Goal: Transaction & Acquisition: Purchase product/service

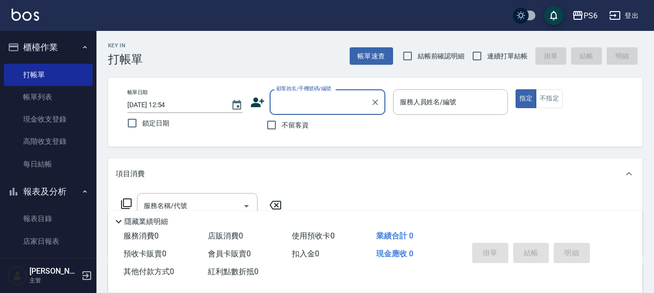
scroll to position [193, 0]
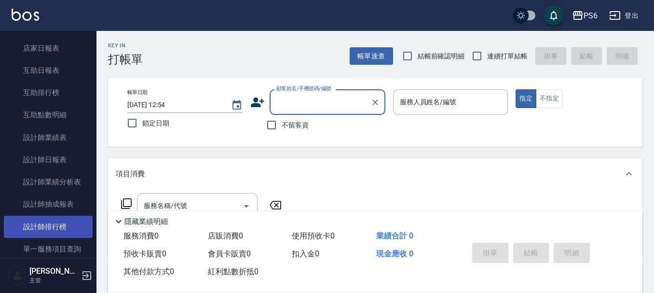
click at [51, 220] on link "設計師排行榜" at bounding box center [48, 227] width 89 height 22
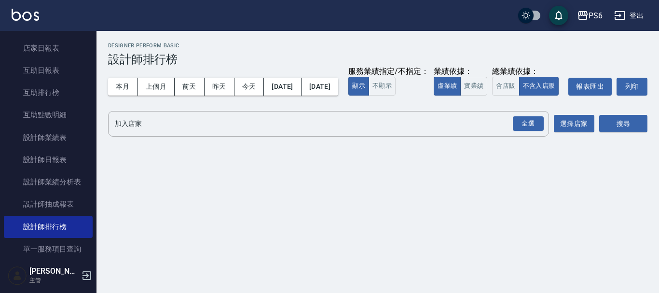
click at [272, 127] on div "PS6 [DATE] - [DATE] 設計師排行榜 列印時間： [DATE][PHONE_NUMBER]:48 Designer Perform Basic…" at bounding box center [377, 91] width 563 height 121
click at [271, 134] on div "全選 加入店家" at bounding box center [328, 124] width 441 height 26
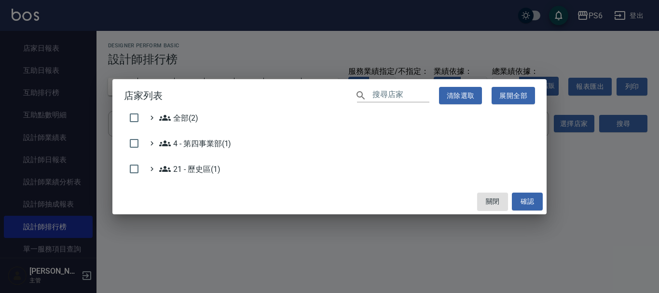
click at [133, 111] on h2 "店家列表 ​ 清除選取 展開全部" at bounding box center [329, 95] width 434 height 33
click at [144, 118] on div "全部(2)" at bounding box center [173, 118] width 58 height 12
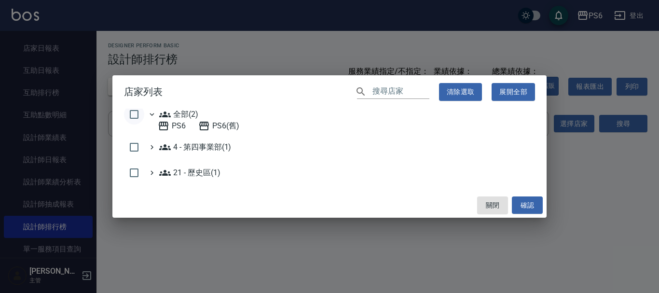
click at [137, 117] on input "checkbox" at bounding box center [134, 114] width 20 height 20
checkbox input "true"
drag, startPoint x: 530, startPoint y: 205, endPoint x: 593, endPoint y: 167, distance: 73.8
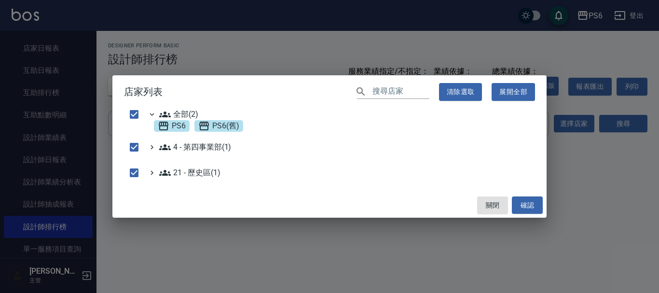
click at [533, 205] on button "確認" at bounding box center [527, 205] width 31 height 18
checkbox input "false"
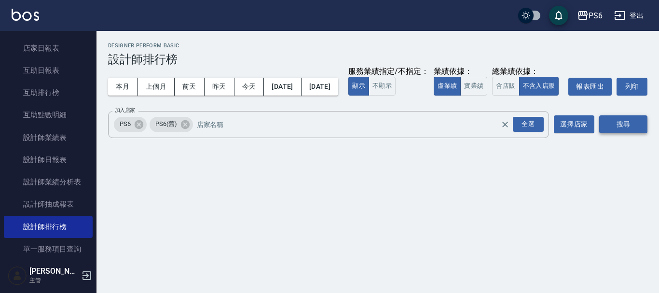
click at [614, 133] on button "搜尋" at bounding box center [623, 124] width 48 height 18
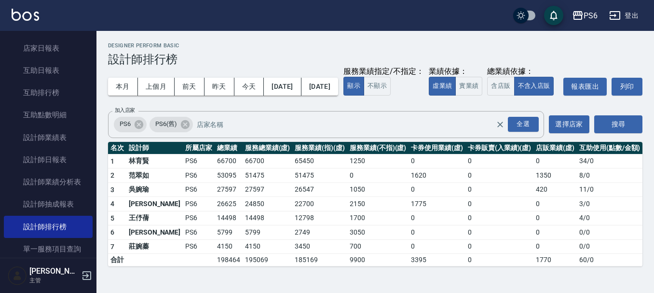
scroll to position [4, 0]
click at [500, 79] on div "本月 上個月 [DATE] [DATE] [DATE] [DATE] [DATE] 服務業績指定/不指定： 顯示 不顯示 業績依據： 虛業績 實業績 總業績依…" at bounding box center [375, 86] width 535 height 41
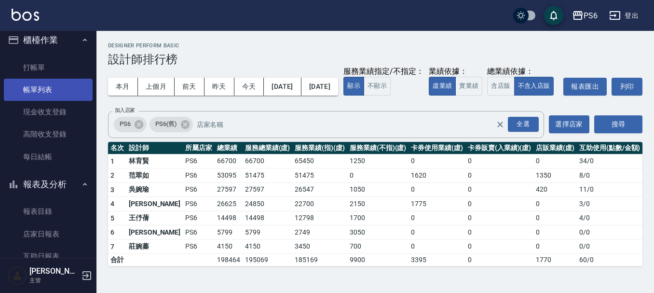
scroll to position [0, 0]
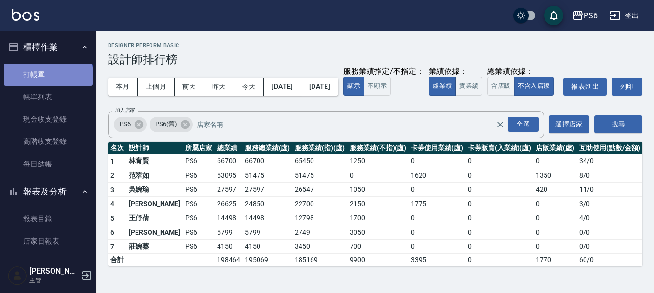
click at [47, 79] on link "打帳單" at bounding box center [48, 75] width 89 height 22
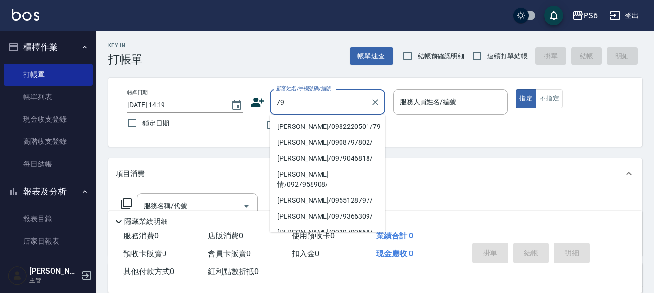
click at [339, 126] on li "[PERSON_NAME]/0982220501/79" at bounding box center [328, 127] width 116 height 16
type input "[PERSON_NAME]/0982220501/79"
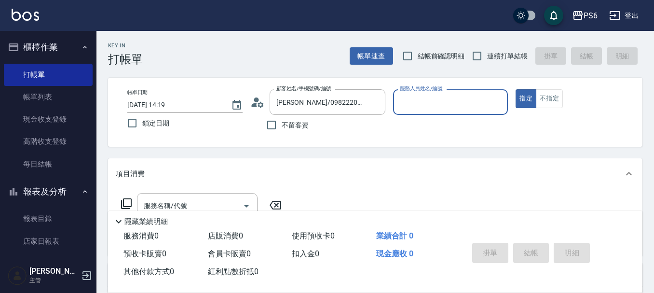
type input "吳婉瑜-04"
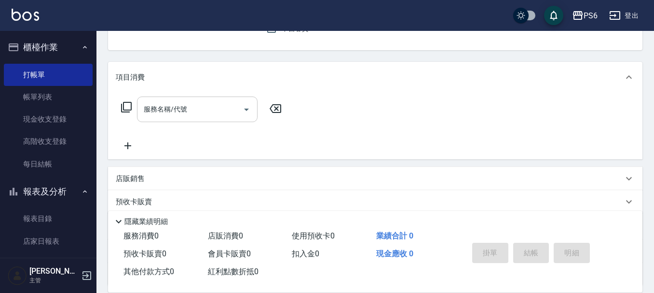
click at [159, 113] on input "服務名稱/代號" at bounding box center [189, 109] width 97 height 17
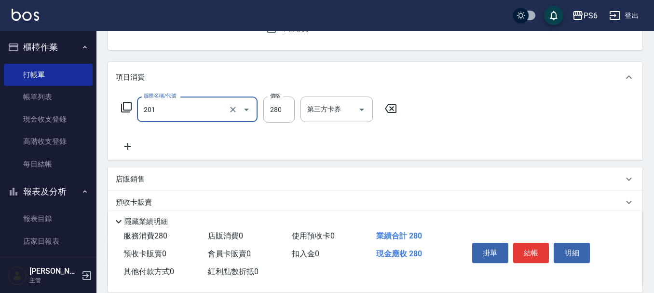
type input "一般洗髮(201)"
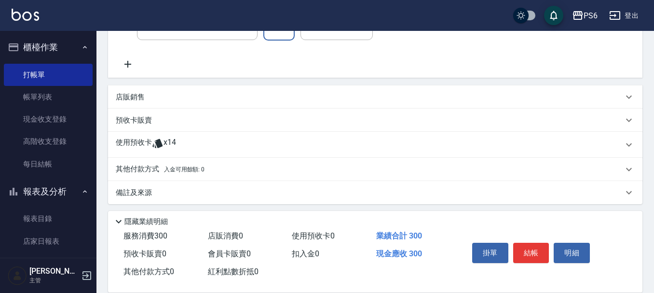
scroll to position [182, 0]
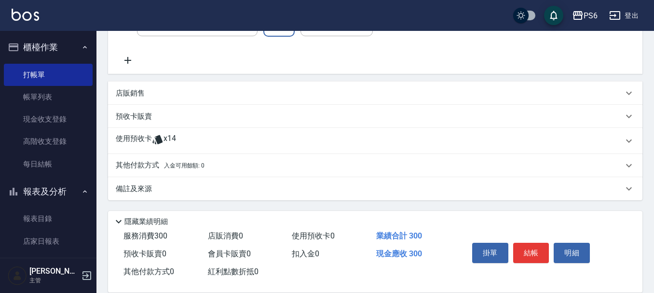
type input "300"
click at [154, 144] on icon at bounding box center [158, 140] width 12 height 12
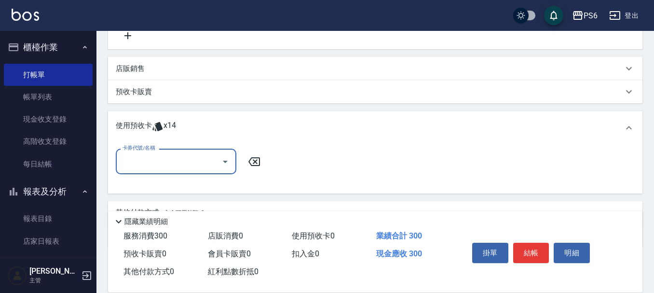
scroll to position [231, 0]
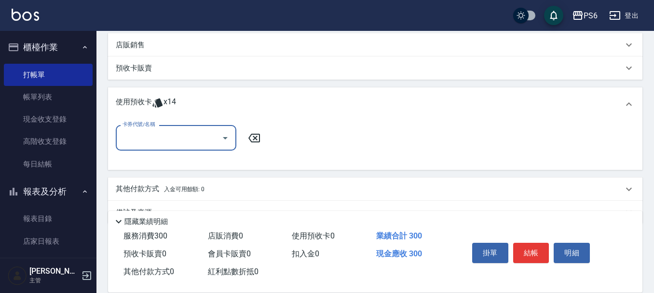
click at [156, 144] on input "卡券代號/名稱" at bounding box center [168, 137] width 97 height 17
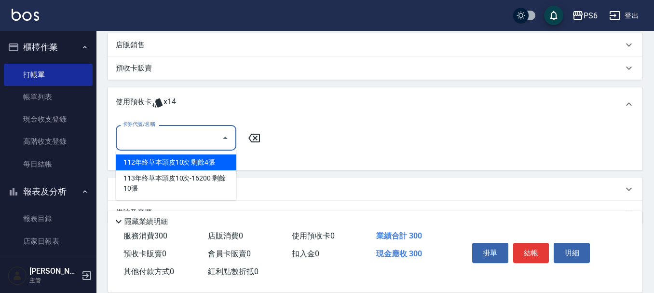
click at [176, 163] on div "112年終草本頭皮10次 剩餘4張" at bounding box center [176, 162] width 121 height 16
type input "112年終草本頭皮10次"
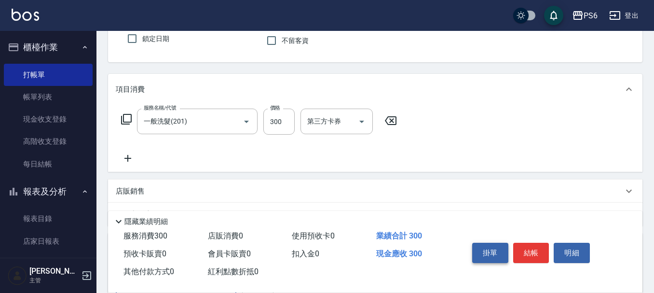
scroll to position [0, 0]
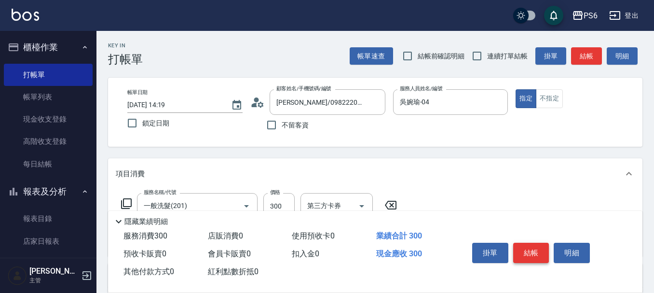
click at [538, 246] on button "結帳" at bounding box center [531, 253] width 36 height 20
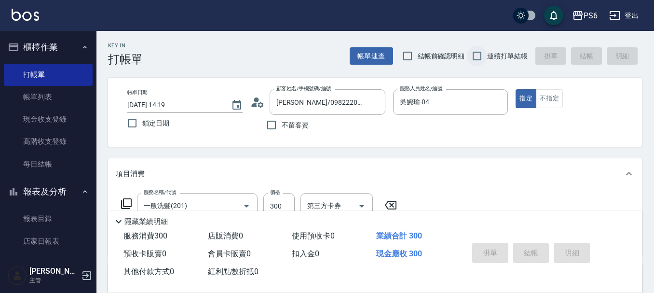
click at [471, 54] on input "連續打單結帳" at bounding box center [477, 56] width 20 height 20
checkbox input "true"
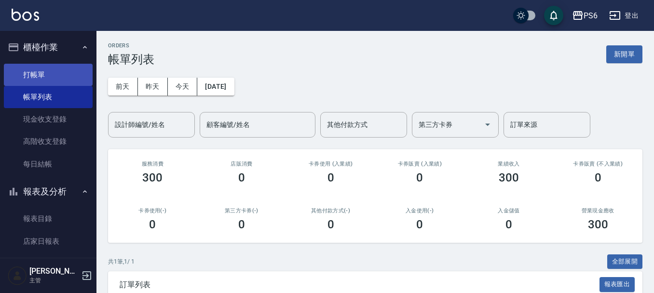
click at [55, 65] on link "打帳單" at bounding box center [48, 75] width 89 height 22
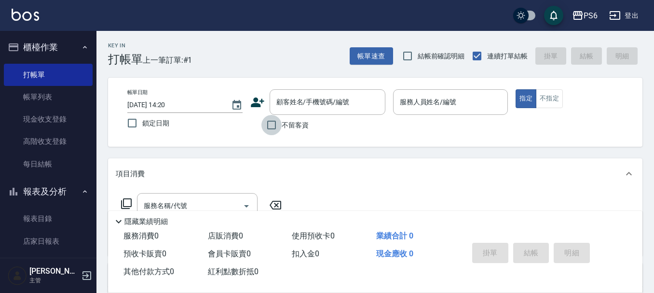
drag, startPoint x: 279, startPoint y: 125, endPoint x: 520, endPoint y: 108, distance: 241.8
click at [278, 125] on input "不留客資" at bounding box center [271, 125] width 20 height 20
checkbox input "true"
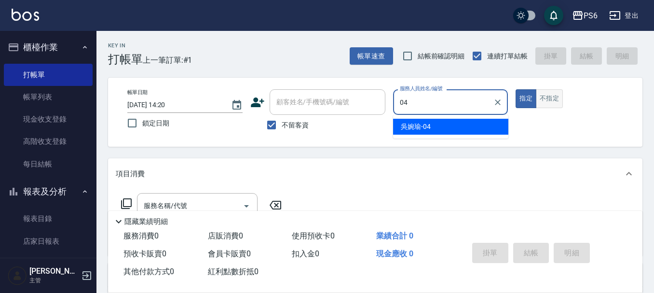
type input "吳婉瑜-04"
type button "true"
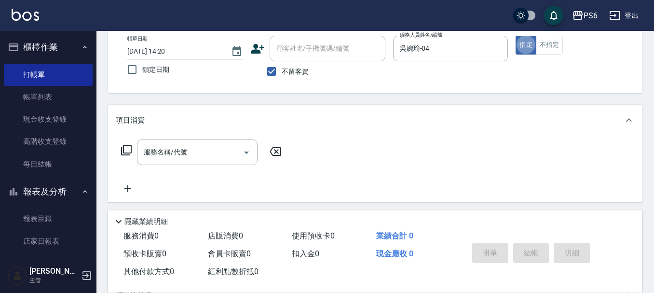
scroll to position [96, 0]
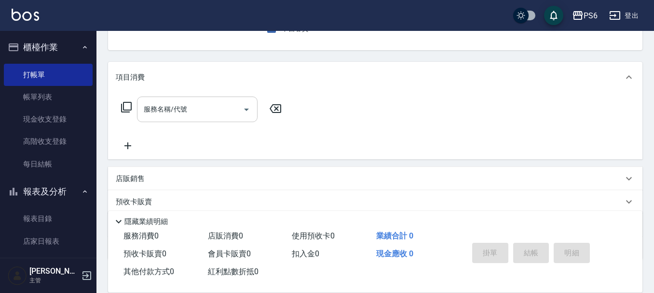
click at [176, 106] on div "服務名稱/代號 服務名稱/代號" at bounding box center [197, 109] width 121 height 26
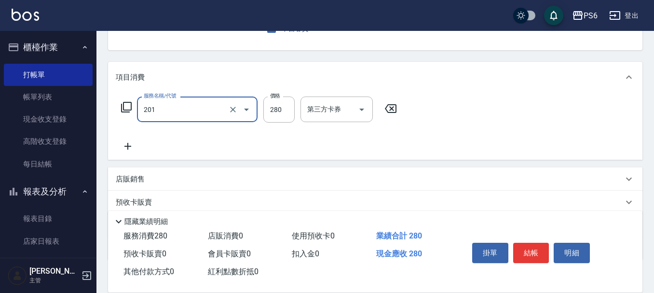
type input "一般洗髮(201)"
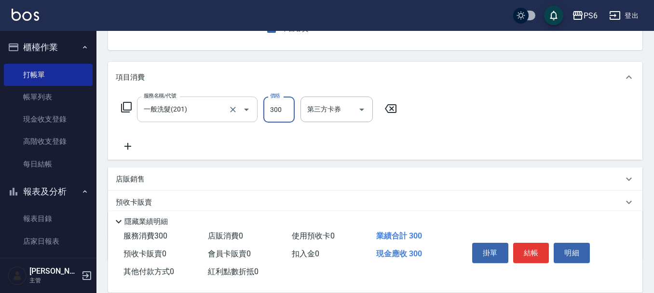
type input "300"
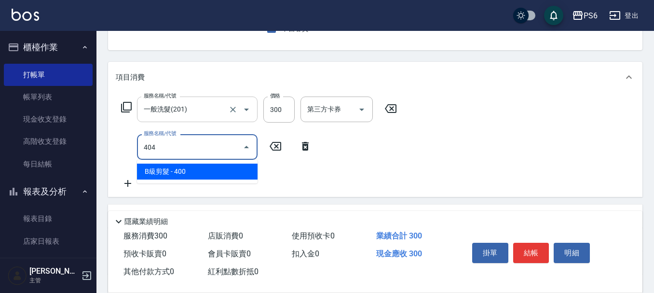
type input "B級剪髮(404)"
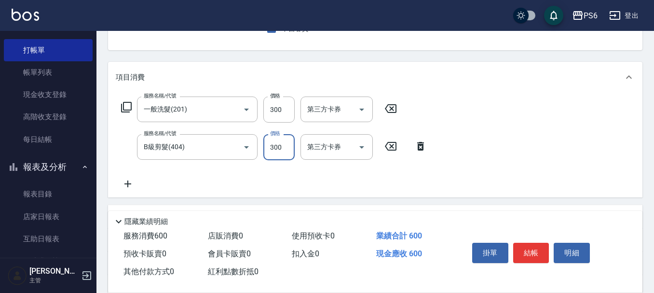
scroll to position [48, 0]
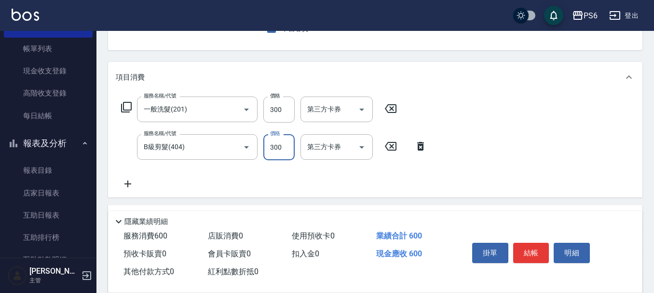
type input "300"
click at [129, 179] on icon at bounding box center [128, 184] width 24 height 12
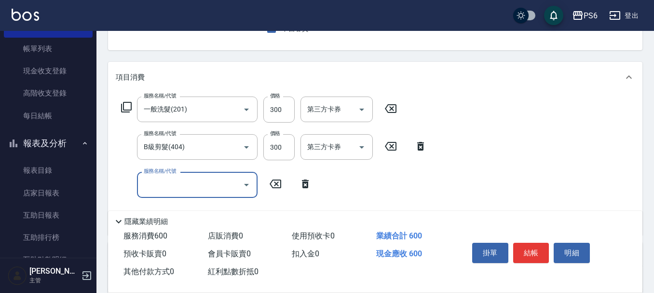
click at [169, 181] on input "服務名稱/代號" at bounding box center [189, 184] width 97 height 17
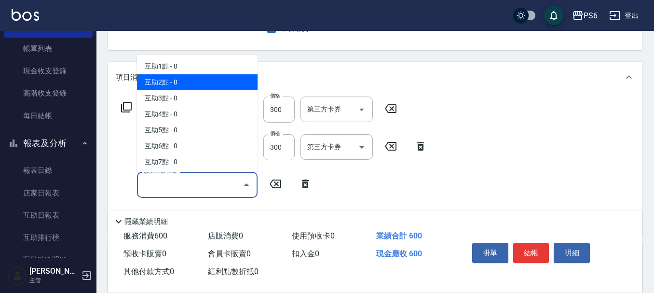
click at [198, 76] on span "互助2點 - 0" at bounding box center [197, 82] width 121 height 16
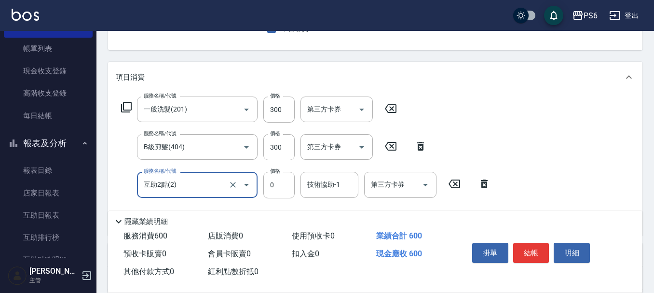
click at [200, 182] on input "互助2點(2)" at bounding box center [183, 184] width 85 height 17
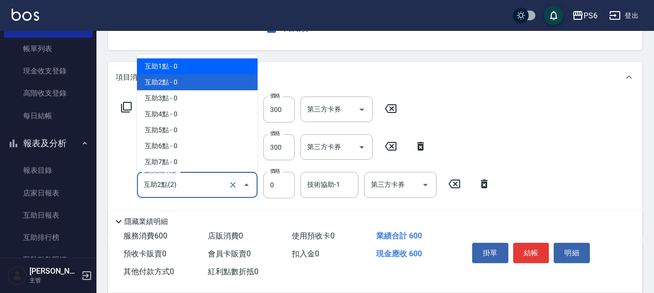
drag, startPoint x: 178, startPoint y: 65, endPoint x: 316, endPoint y: 130, distance: 153.0
click at [178, 64] on span "互助1點 - 0" at bounding box center [197, 66] width 121 height 16
type input "互助1點(1)"
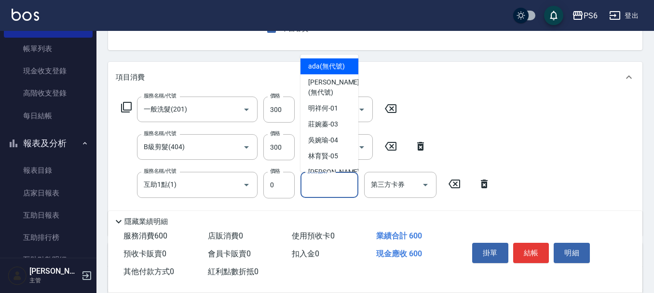
click at [336, 188] on input "技術協助-1" at bounding box center [329, 184] width 49 height 17
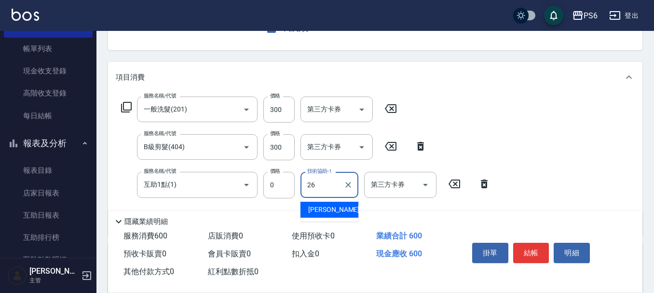
type input "[PERSON_NAME]-26"
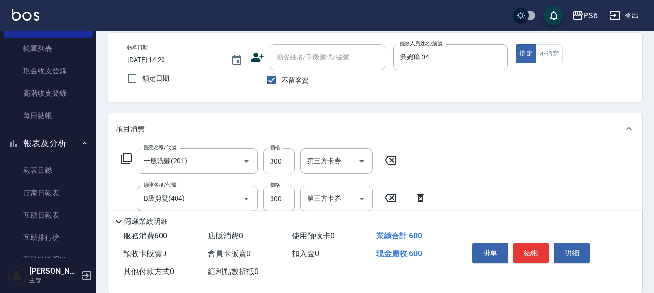
scroll to position [0, 0]
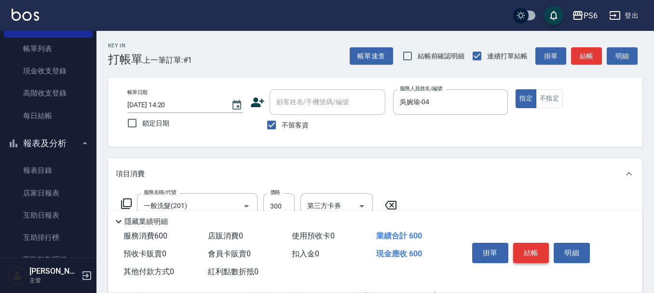
click at [530, 246] on button "結帳" at bounding box center [531, 253] width 36 height 20
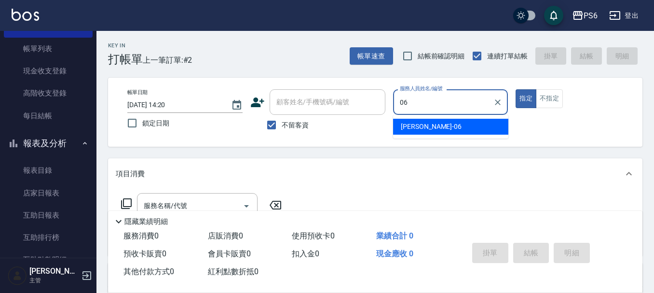
type input "[PERSON_NAME]-06"
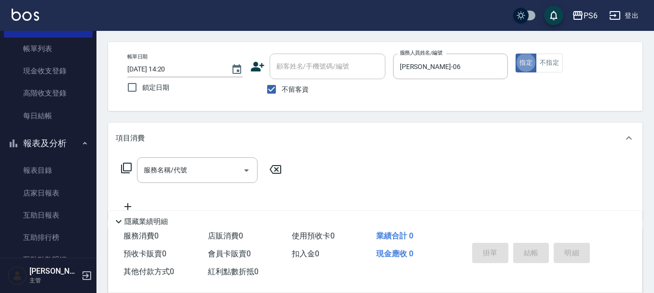
scroll to position [96, 0]
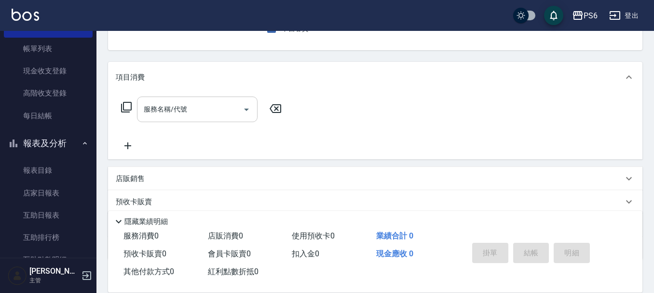
click at [214, 115] on input "服務名稱/代號" at bounding box center [189, 109] width 97 height 17
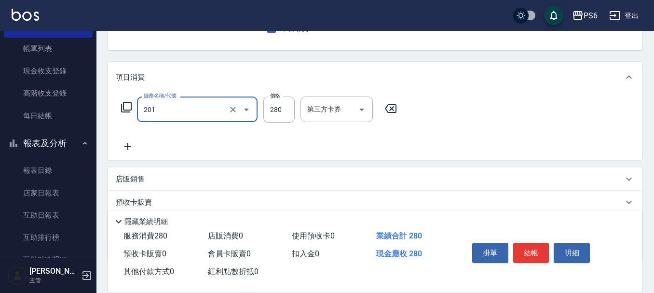
type input "一般洗髮(201)"
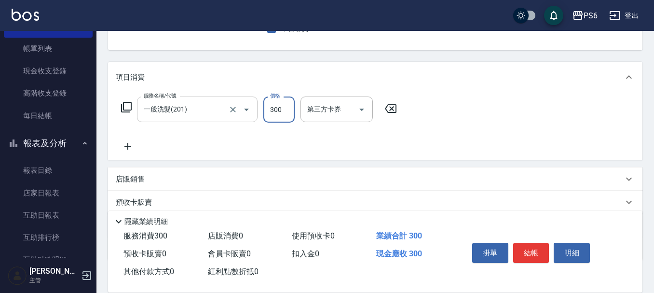
type input "300"
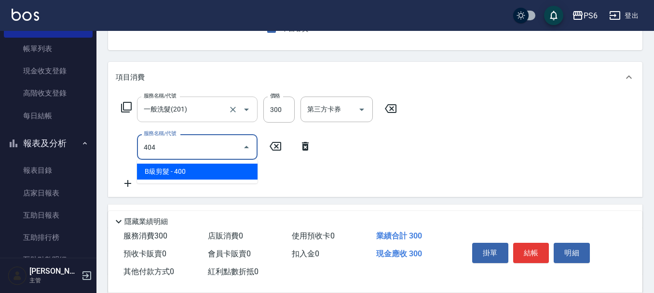
type input "B級剪髮(404)"
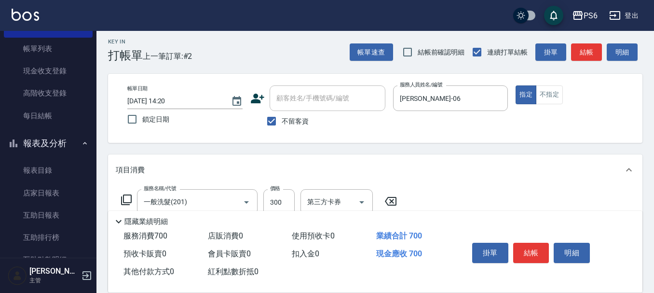
scroll to position [0, 0]
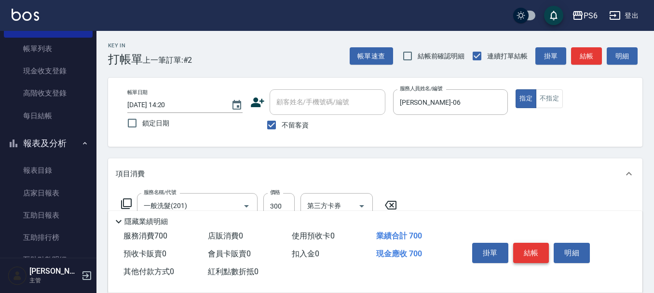
click at [548, 252] on button "結帳" at bounding box center [531, 253] width 36 height 20
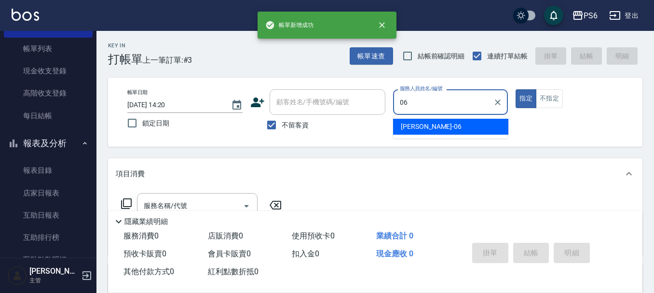
type input "[PERSON_NAME]-06"
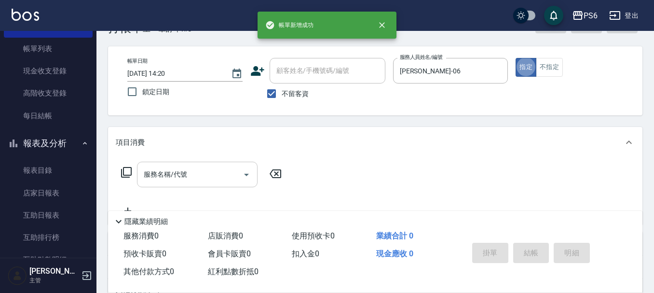
scroll to position [48, 0]
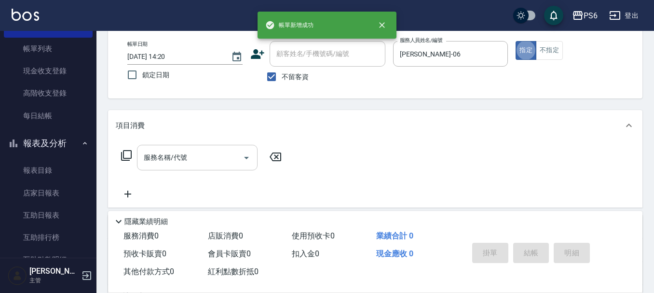
click at [204, 167] on div "服務名稱/代號" at bounding box center [197, 158] width 121 height 26
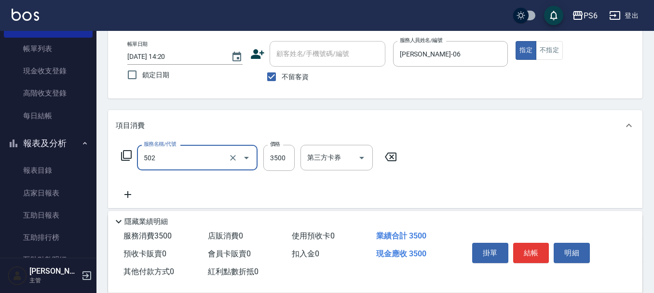
type input "水漾染髮(502)"
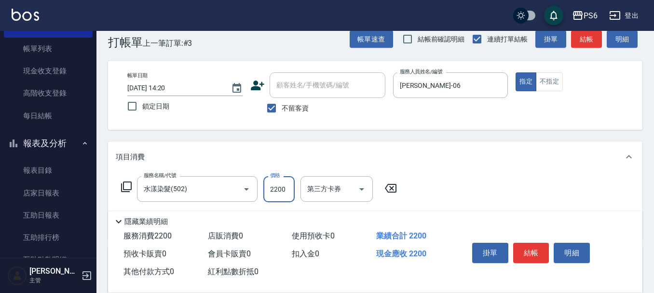
scroll to position [0, 0]
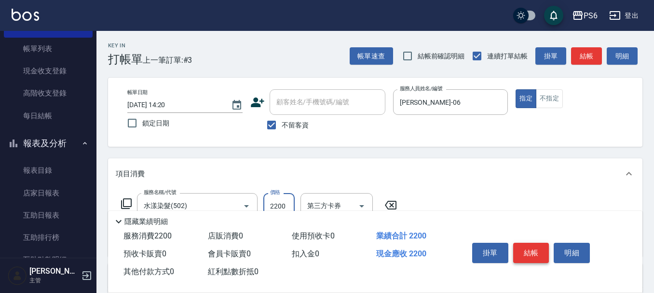
type input "2200"
click at [539, 250] on button "結帳" at bounding box center [531, 253] width 36 height 20
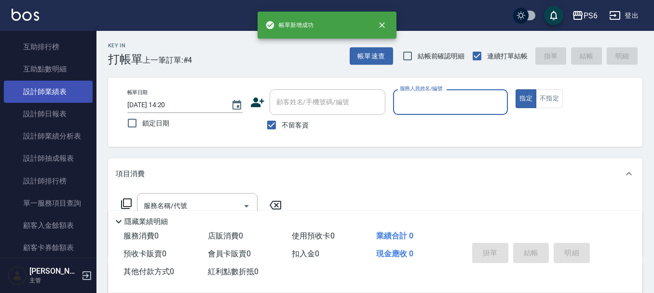
scroll to position [241, 0]
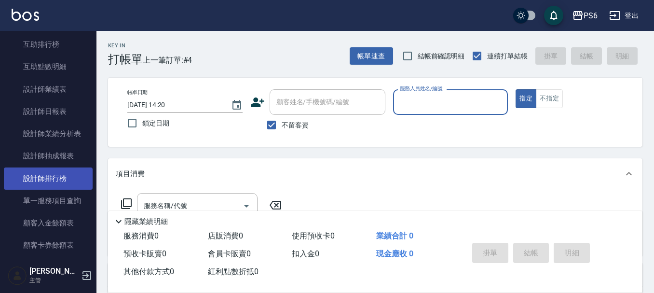
click at [55, 180] on link "設計師排行榜" at bounding box center [48, 178] width 89 height 22
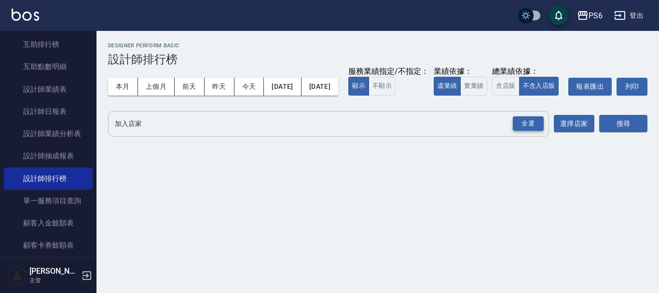
click at [525, 131] on div "全選" at bounding box center [528, 123] width 31 height 15
click at [610, 133] on button "搜尋" at bounding box center [623, 124] width 48 height 18
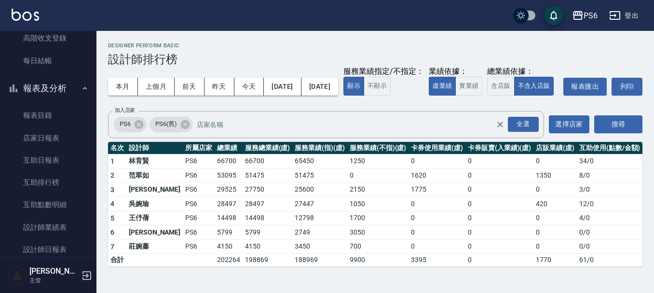
scroll to position [48, 0]
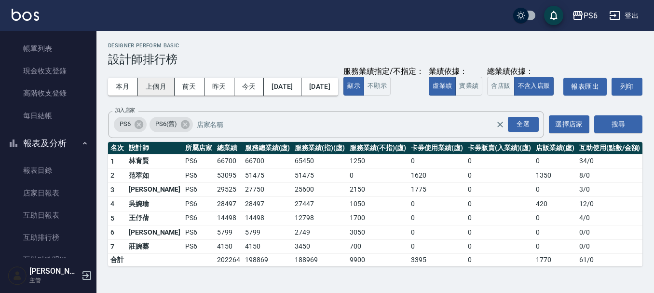
click at [163, 86] on button "上個月" at bounding box center [156, 87] width 37 height 18
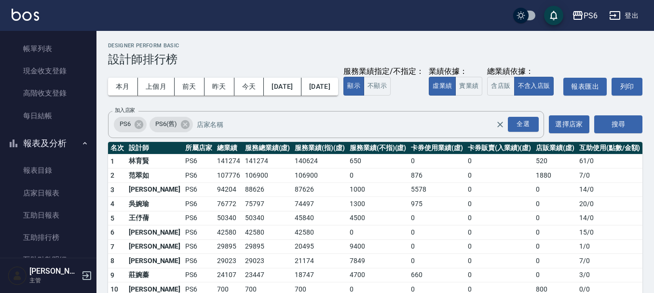
click at [338, 90] on button "[DATE]" at bounding box center [320, 87] width 37 height 18
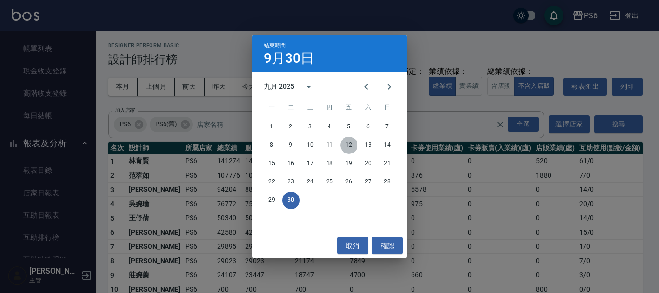
click at [348, 145] on button "12" at bounding box center [348, 145] width 17 height 17
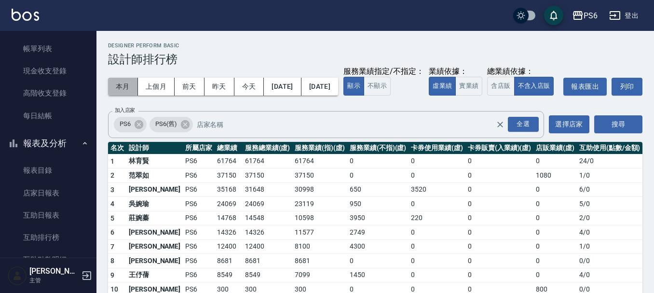
click at [111, 85] on button "本月" at bounding box center [123, 87] width 30 height 18
